Goal: Task Accomplishment & Management: Complete application form

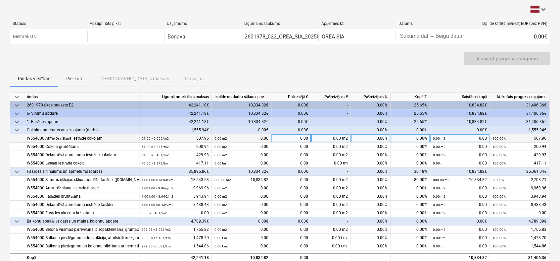
click at [375, 140] on div "0.00%" at bounding box center [371, 138] width 40 height 8
type input "100"
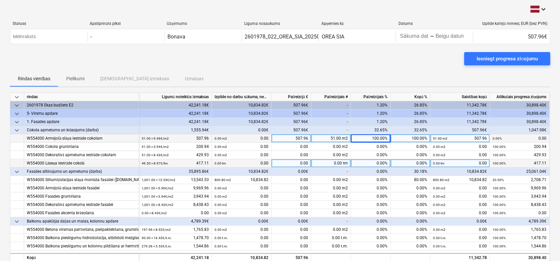
click at [375, 164] on div "0.00%" at bounding box center [371, 163] width 40 height 8
type input "100"
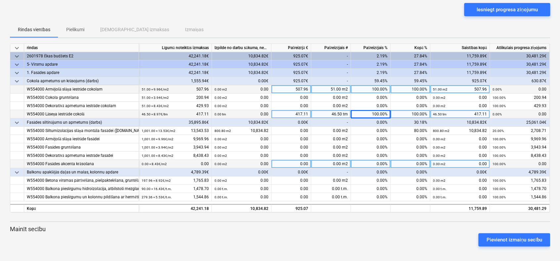
scroll to position [50, 0]
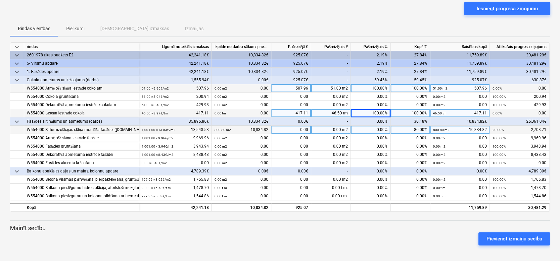
click at [380, 130] on div "0.00%" at bounding box center [371, 129] width 40 height 8
type input "100"
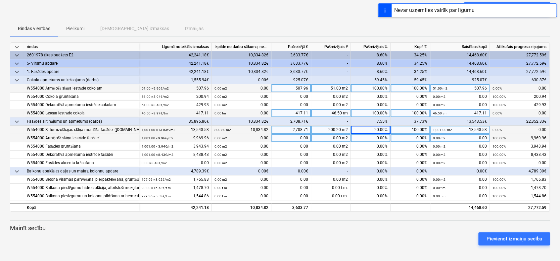
click at [376, 136] on div "0.00%" at bounding box center [371, 138] width 40 height 8
type input "100"
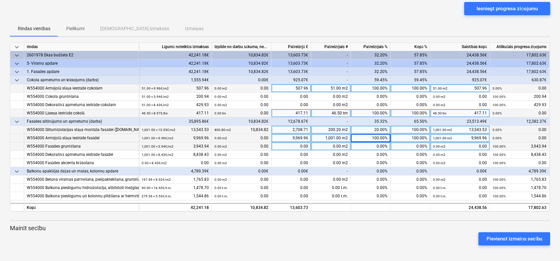
click at [379, 145] on div "0.00%" at bounding box center [371, 146] width 40 height 8
type input "100"
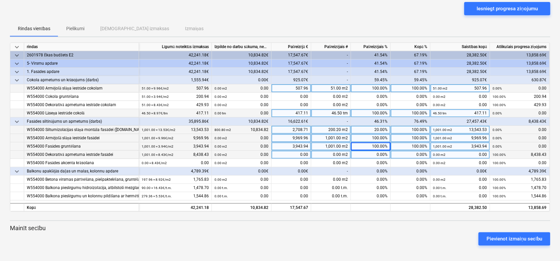
click at [379, 154] on div "0.00%" at bounding box center [371, 154] width 40 height 8
type input "85"
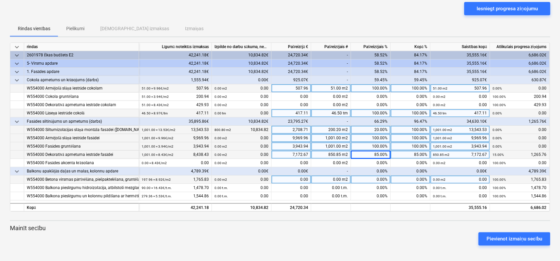
click at [379, 177] on div "0.00%" at bounding box center [371, 179] width 40 height 8
type input "100"
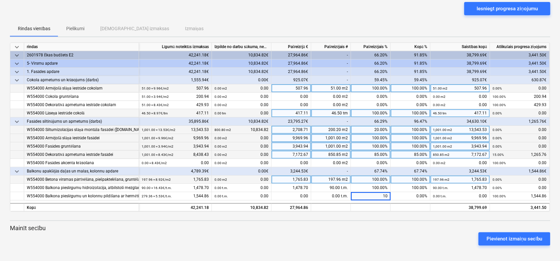
type input "100"
click at [379, 152] on div "85.00%" at bounding box center [371, 154] width 40 height 8
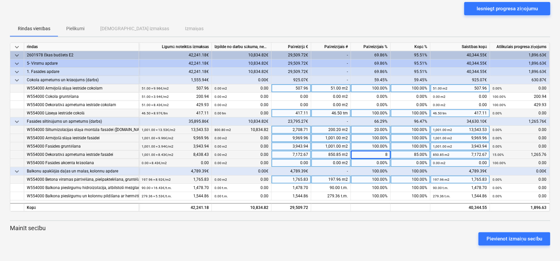
type input "80"
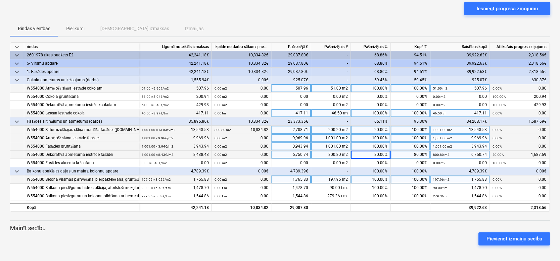
click at [377, 179] on div "100.00%" at bounding box center [371, 179] width 40 height 8
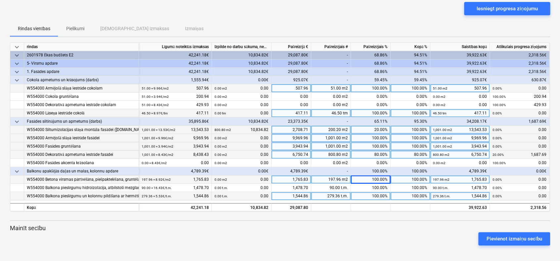
click at [379, 195] on div "100.00%" at bounding box center [371, 196] width 40 height 8
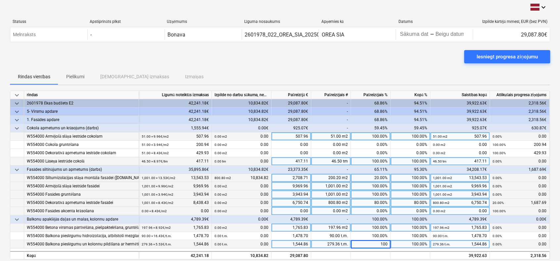
scroll to position [0, 0]
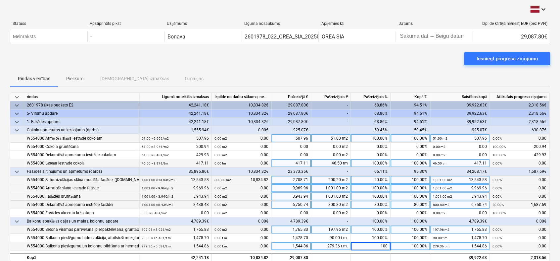
click at [357, 59] on div "Iesniegt progresa ziņojumu" at bounding box center [280, 61] width 540 height 19
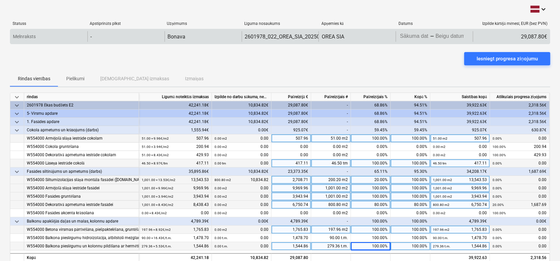
click at [430, 37] on div "-" at bounding box center [432, 36] width 4 height 4
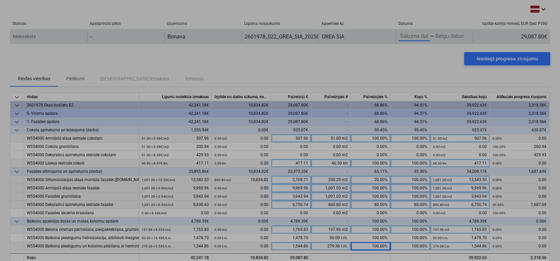
click at [418, 37] on body "keyboard_arrow_down Statuss Apstiprināts plkst Uzņēmums Līguma nosaukums Apņemi…" at bounding box center [280, 130] width 560 height 261
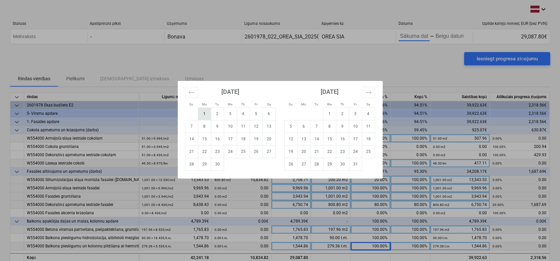
click at [205, 114] on td "1" at bounding box center [204, 113] width 13 height 13
type input "[DATE]"
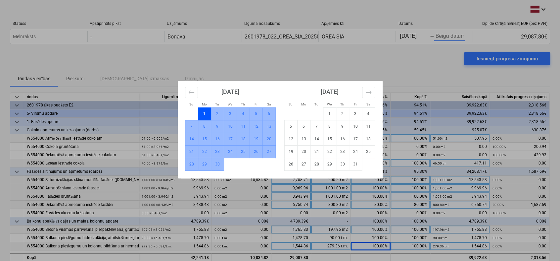
click at [219, 166] on td "30" at bounding box center [217, 164] width 13 height 13
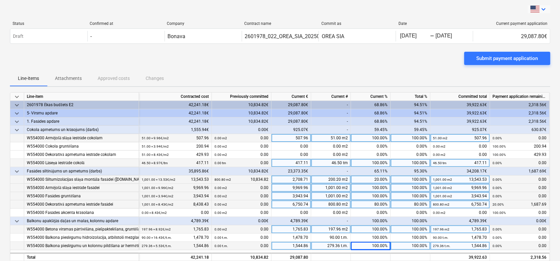
click at [543, 8] on icon "keyboard_arrow_down" at bounding box center [544, 9] width 8 height 8
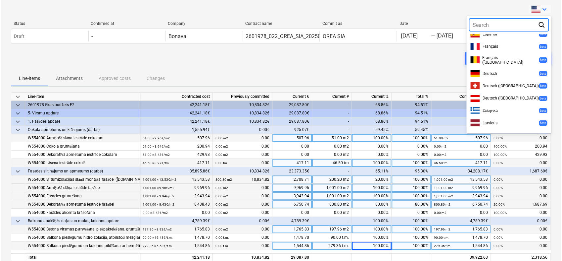
scroll to position [200, 0]
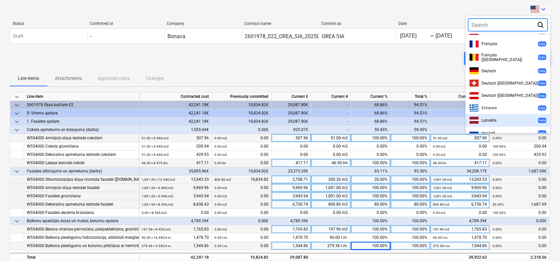
click at [507, 117] on div "Latvietis beta" at bounding box center [507, 120] width 77 height 7
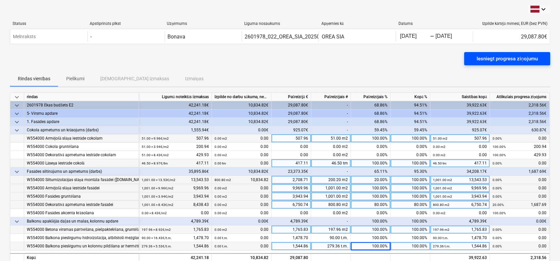
click at [479, 57] on div "Iesniegt progresa ziņojumu" at bounding box center [507, 58] width 61 height 9
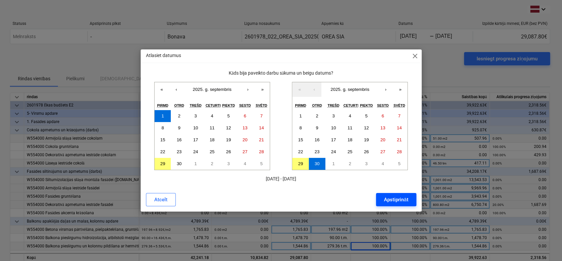
click at [392, 199] on div "Apstiprināt" at bounding box center [396, 199] width 24 height 9
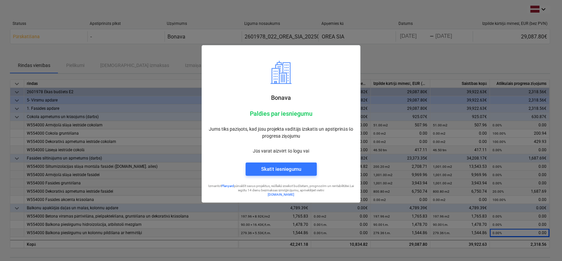
click at [424, 55] on div at bounding box center [281, 130] width 562 height 261
